Goal: Transaction & Acquisition: Purchase product/service

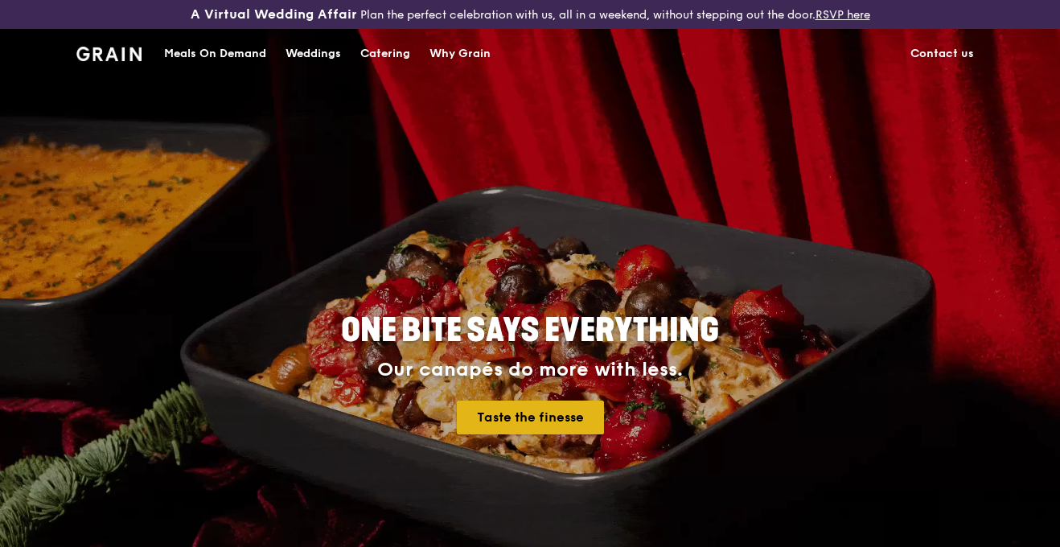
click at [536, 412] on link "Taste the finesse" at bounding box center [530, 418] width 147 height 34
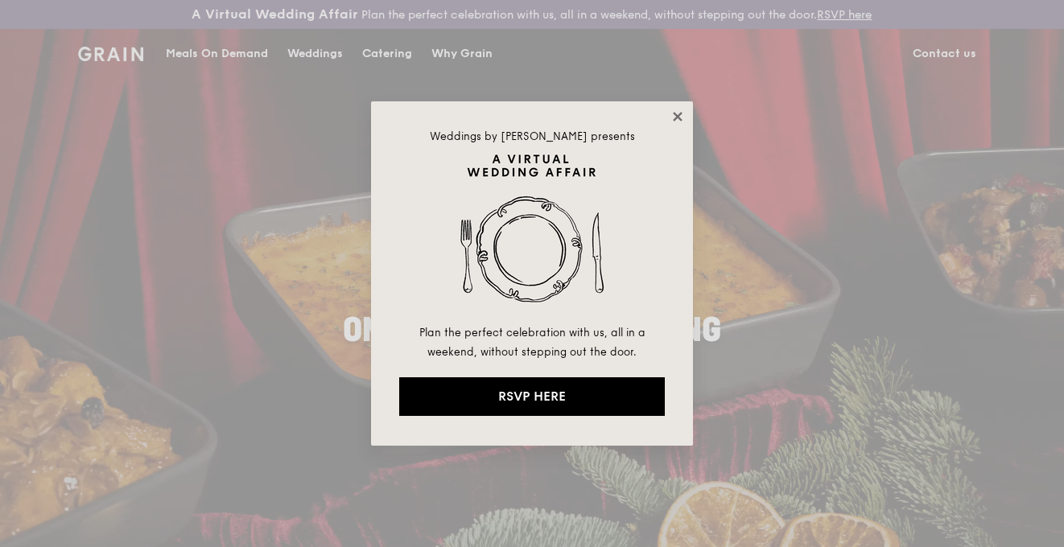
click at [673, 118] on icon at bounding box center [677, 116] width 14 height 14
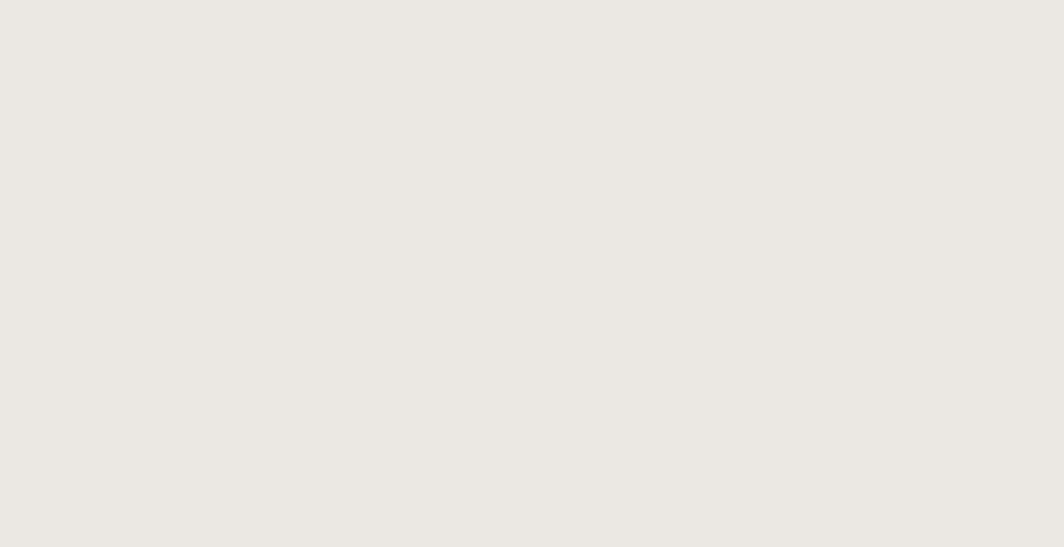
select select
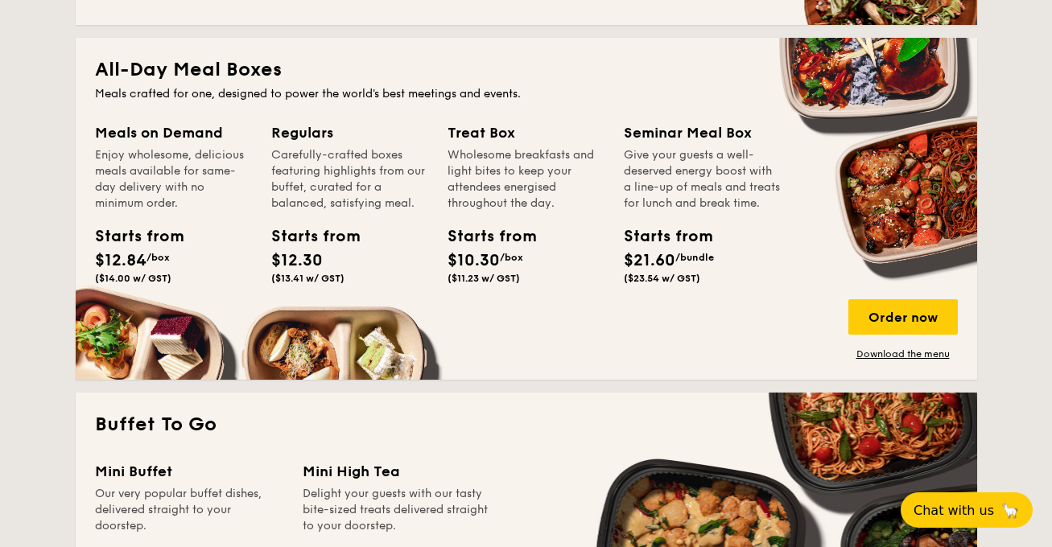
scroll to position [1046, 0]
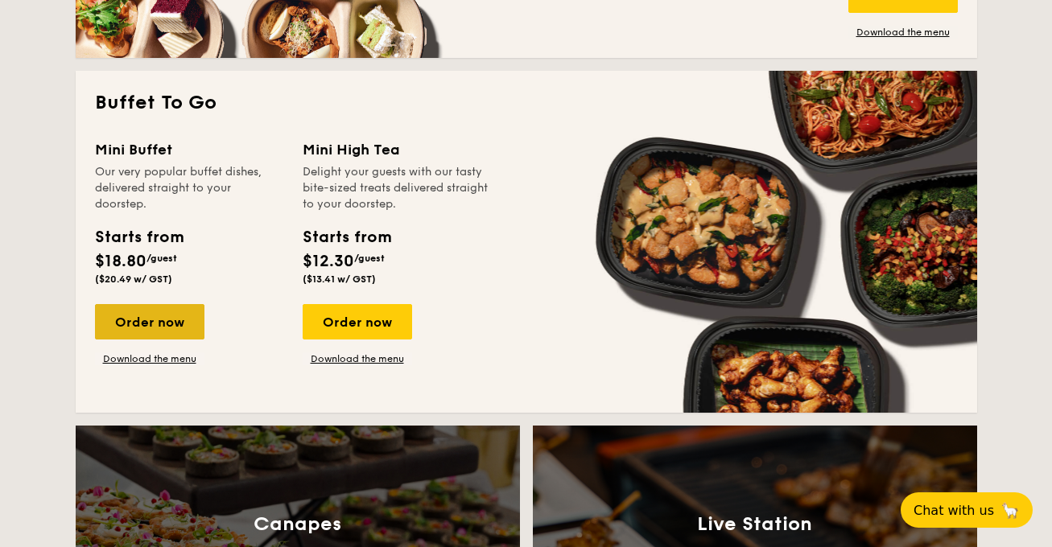
drag, startPoint x: 338, startPoint y: 319, endPoint x: 153, endPoint y: 325, distance: 185.2
click at [147, 330] on div "Order now" at bounding box center [149, 321] width 109 height 35
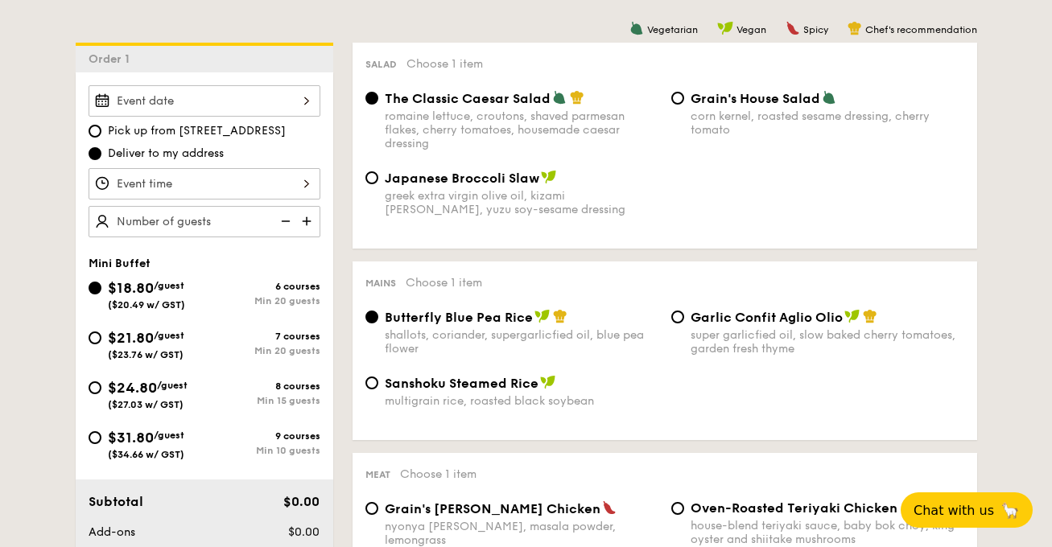
scroll to position [483, 0]
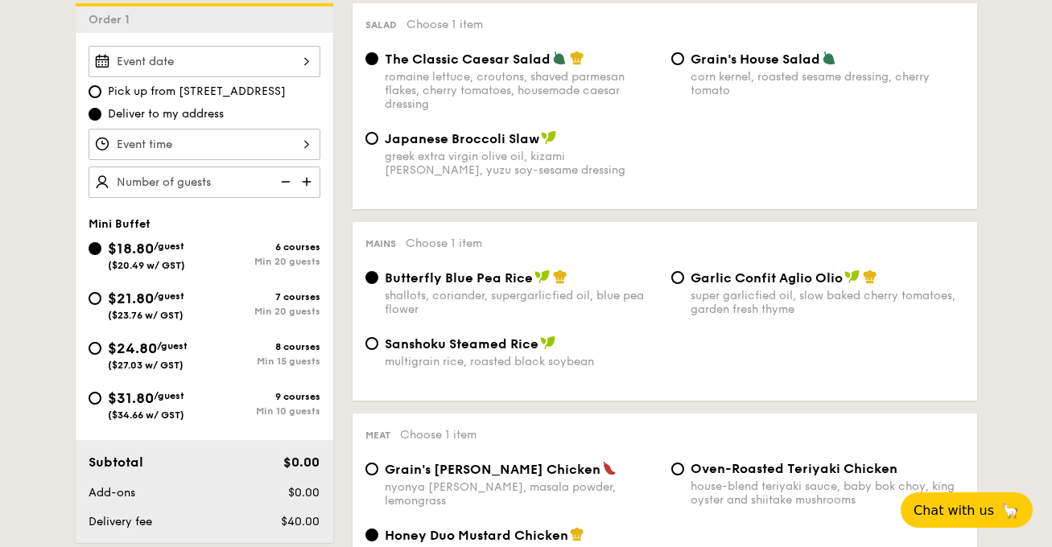
click at [258, 146] on div at bounding box center [205, 144] width 232 height 31
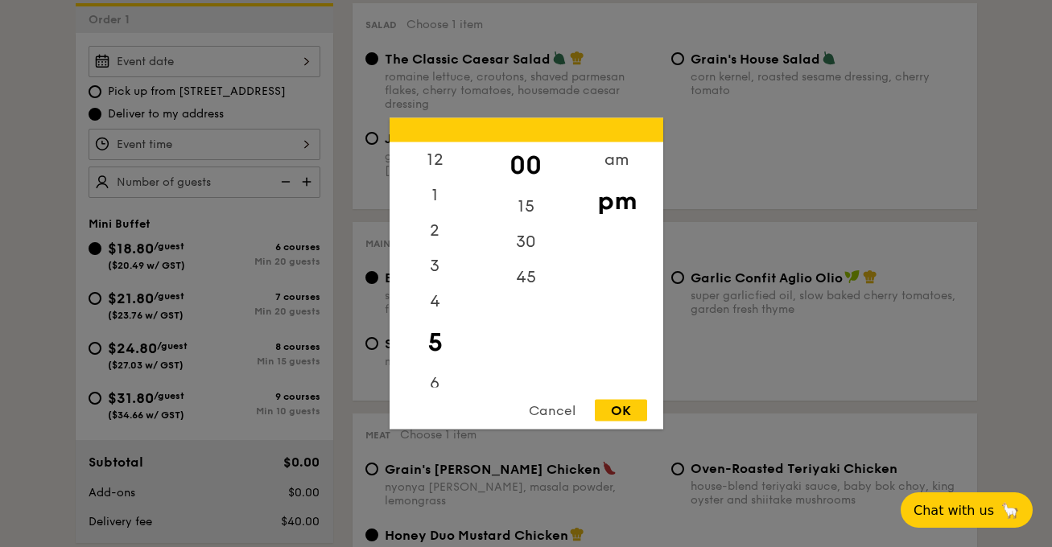
drag, startPoint x: 832, startPoint y: 274, endPoint x: 824, endPoint y: 276, distance: 8.4
click at [833, 274] on div at bounding box center [526, 273] width 1052 height 547
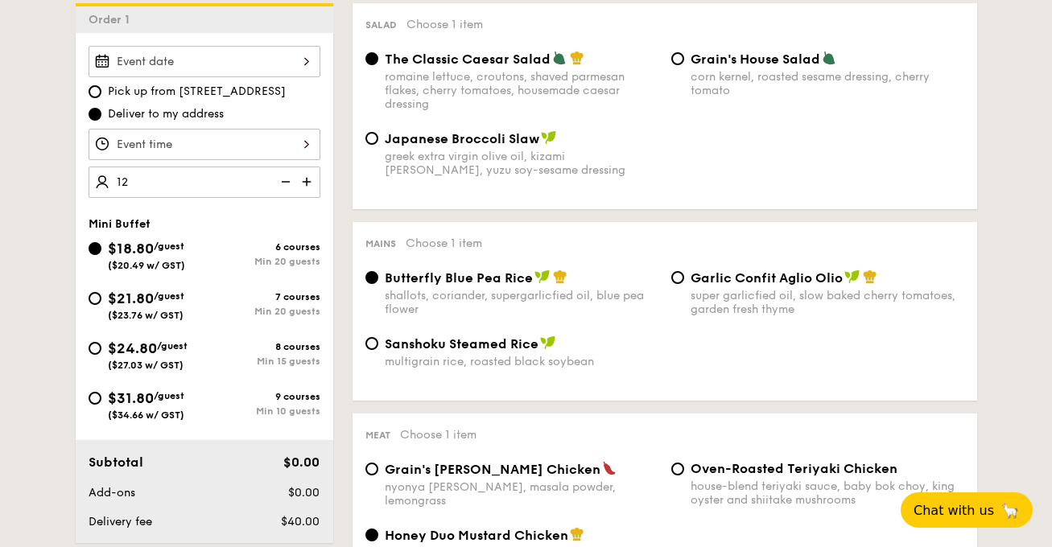
type input "20 guests"
click at [393, 192] on div "Japanese Broccoli Slaw greek extra virgin olive oil, kizami nori, ginger, yuzu …" at bounding box center [665, 163] width 612 height 66
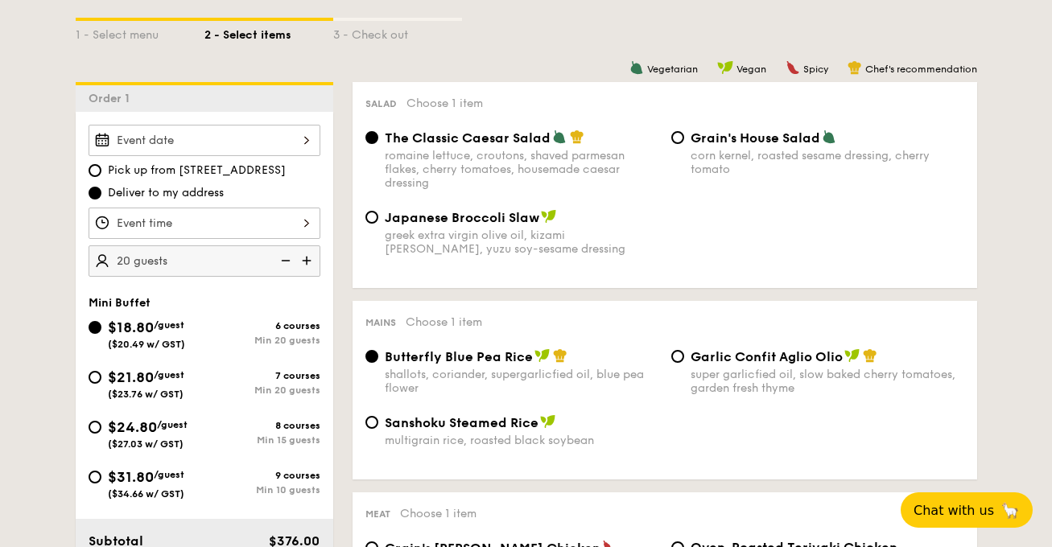
scroll to position [402, 0]
